Goal: Transaction & Acquisition: Purchase product/service

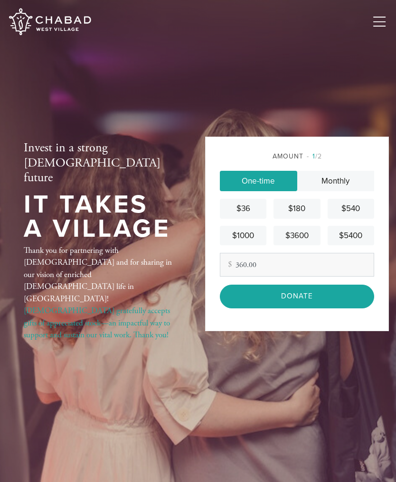
type input "360.00"
click at [307, 308] on input "Donate" at bounding box center [297, 296] width 154 height 23
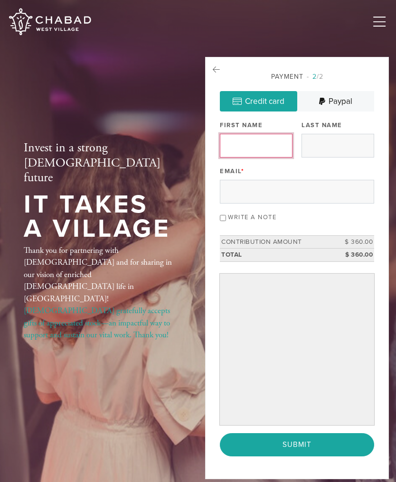
click at [236, 147] on input "First Name" at bounding box center [256, 146] width 73 height 24
type input "anatole"
type input "gusakov"
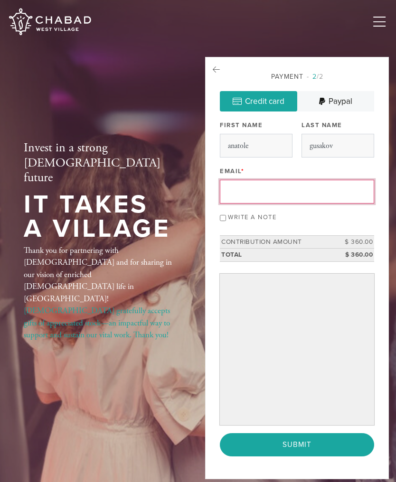
type input "anatgusakov@gmail.com"
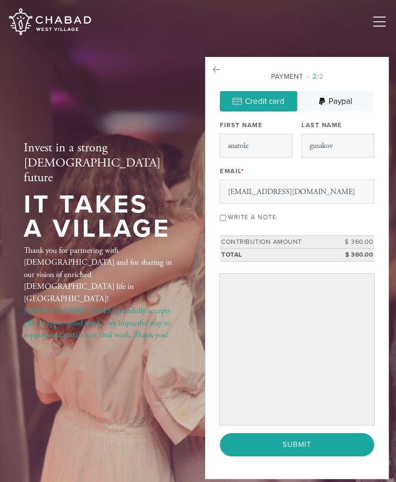
click at [225, 218] on input "Write a note" at bounding box center [223, 218] width 6 height 6
checkbox input "true"
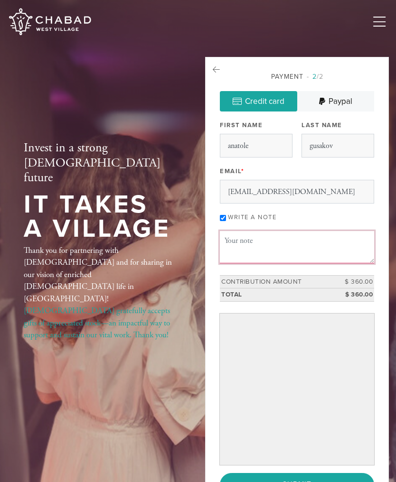
click at [240, 240] on textarea "Message or dedication" at bounding box center [297, 247] width 154 height 32
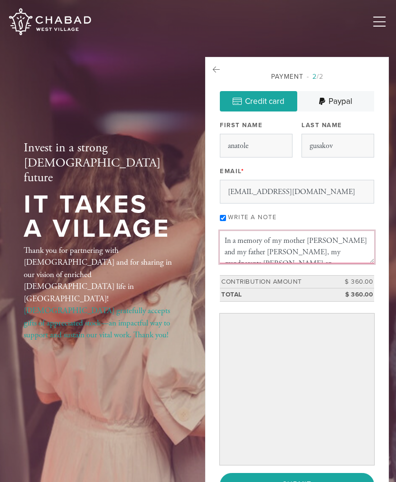
scroll to position [6, 0]
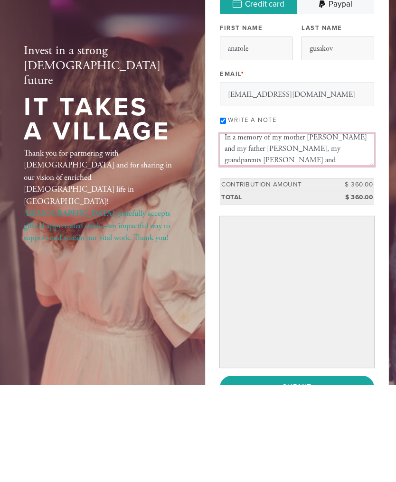
type textarea "In a memory of my mother Gelia Kozulina and my father Josef Gusak, my grandpare…"
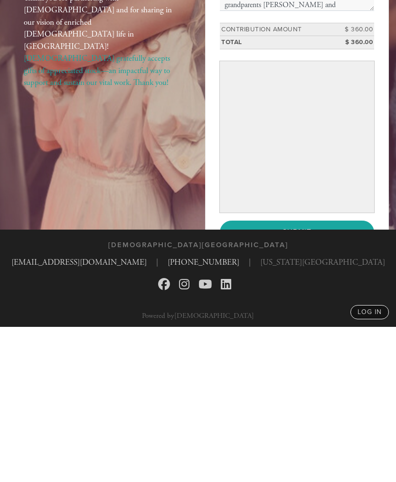
click at [305, 376] on input "Submit" at bounding box center [297, 387] width 154 height 23
